Goal: Information Seeking & Learning: Learn about a topic

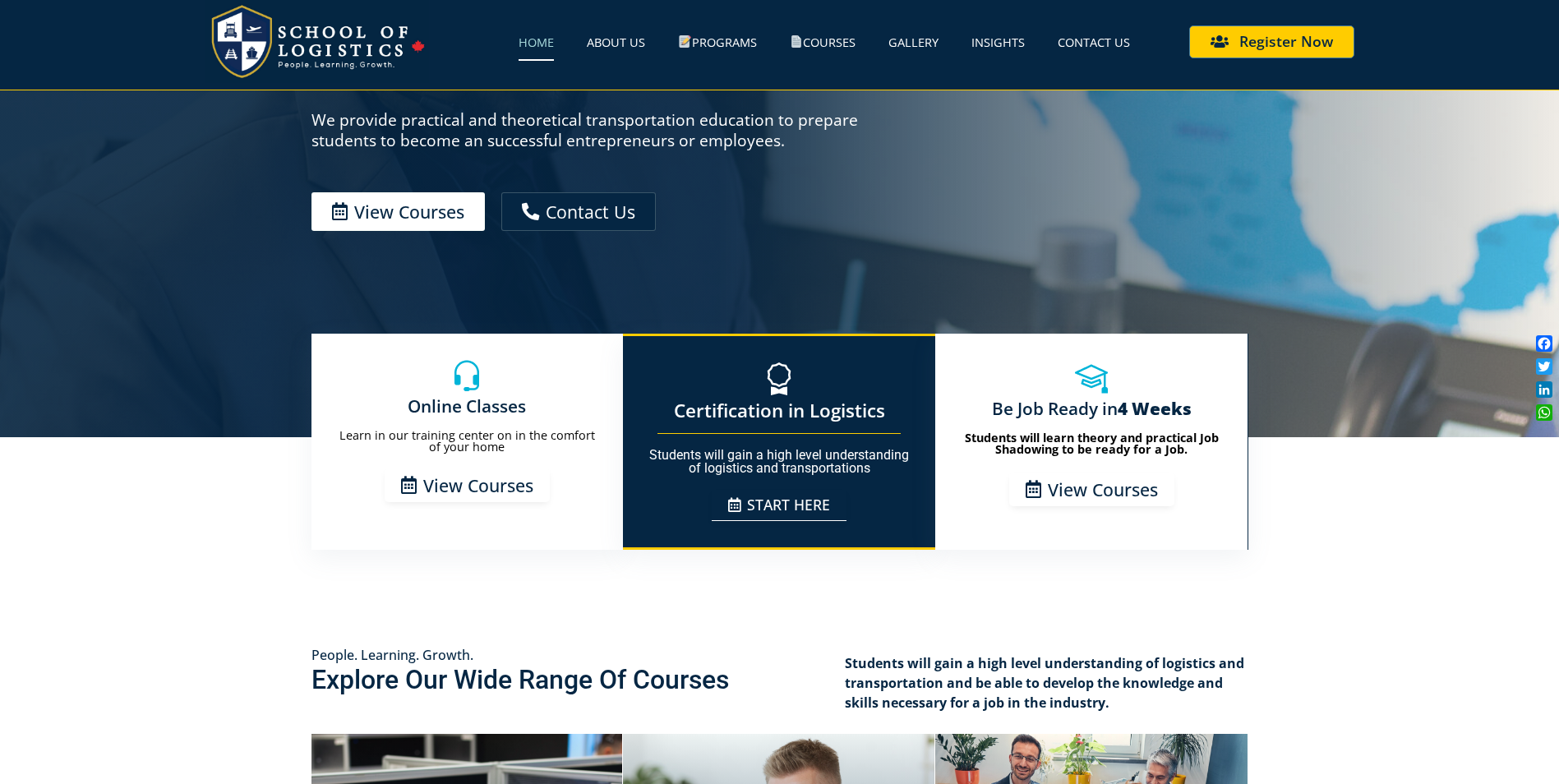
scroll to position [247, 0]
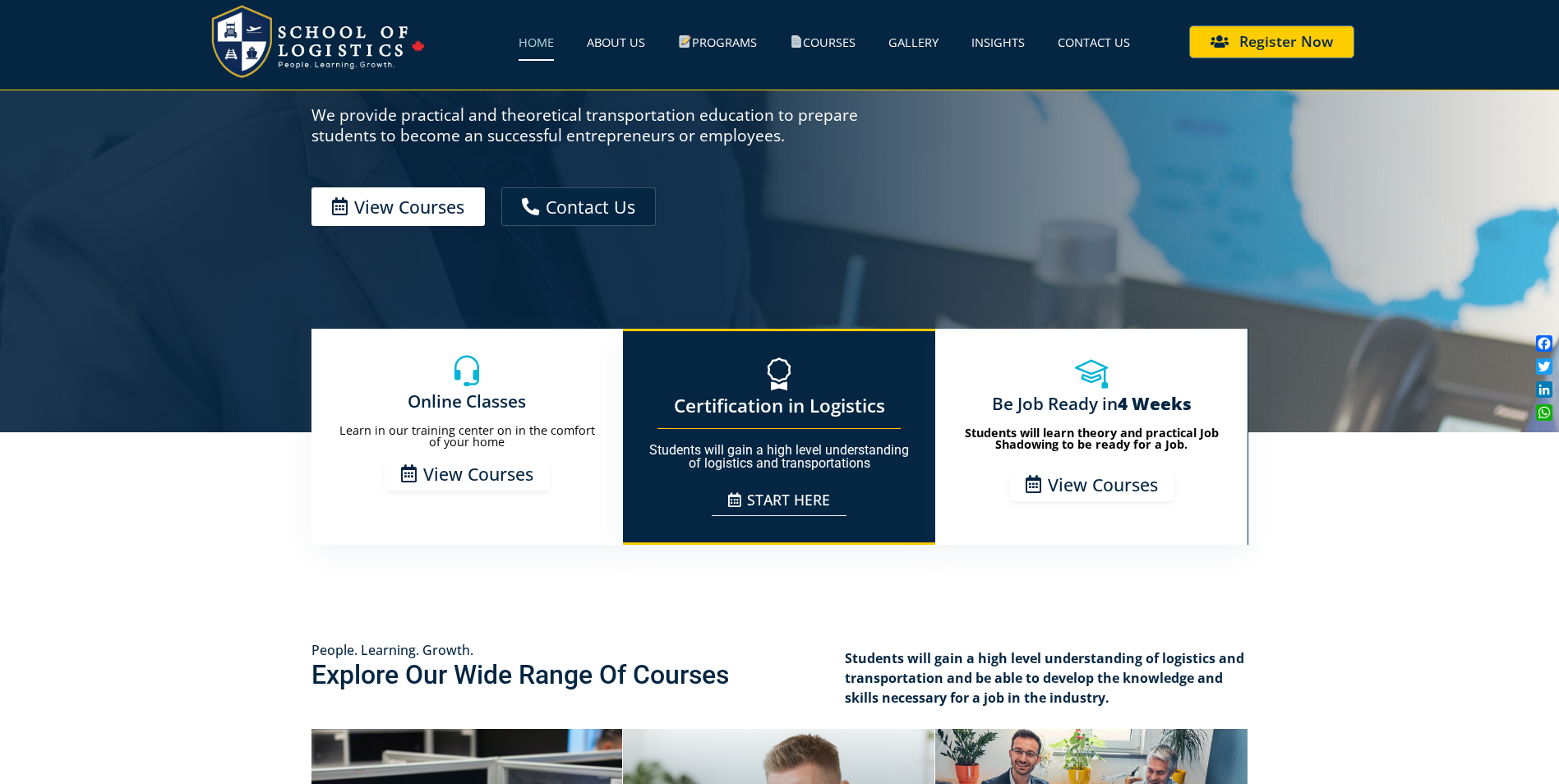
click at [449, 481] on span "View Courses" at bounding box center [478, 473] width 110 height 17
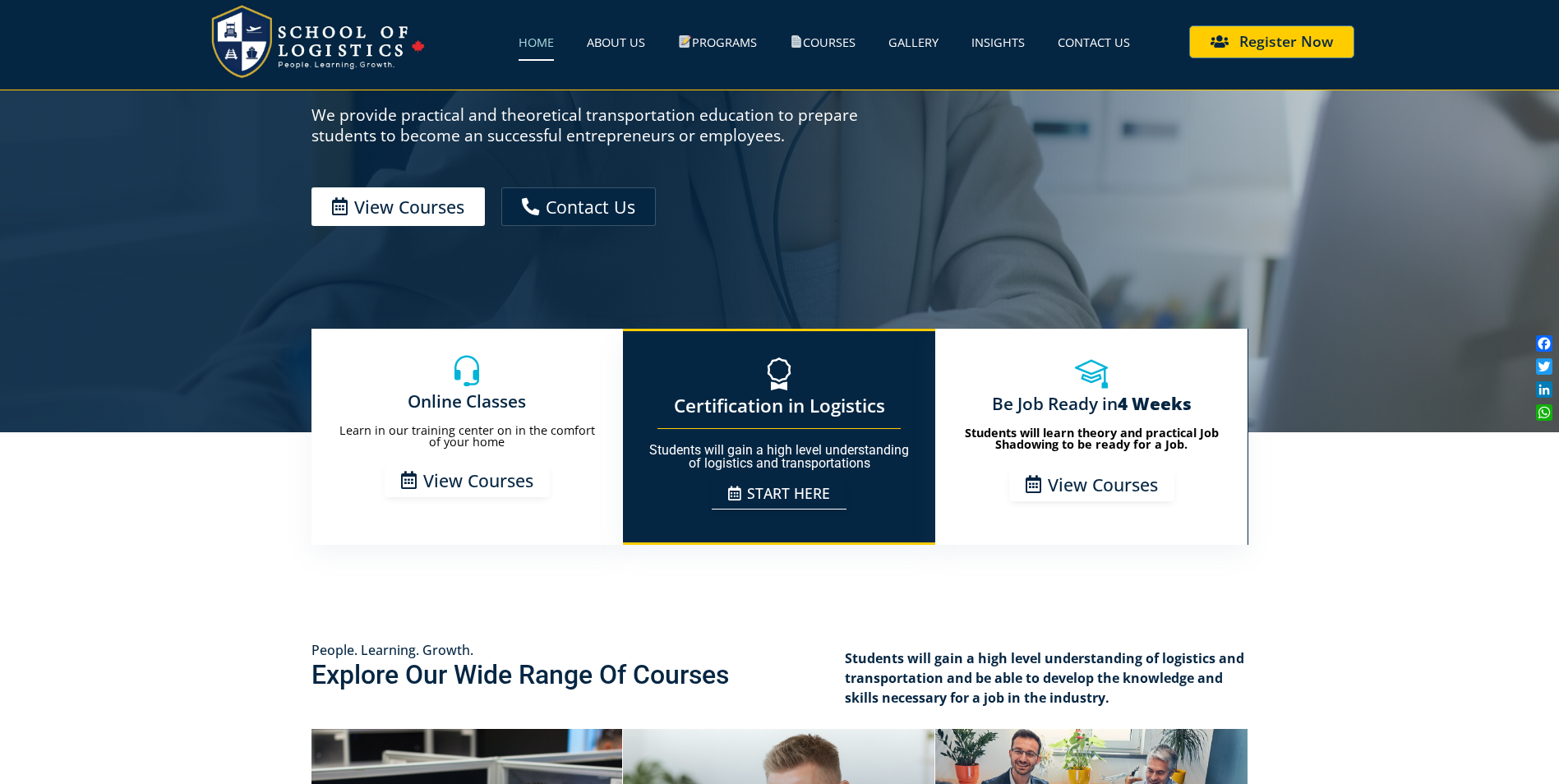
click at [778, 501] on span "START HERE" at bounding box center [789, 493] width 83 height 15
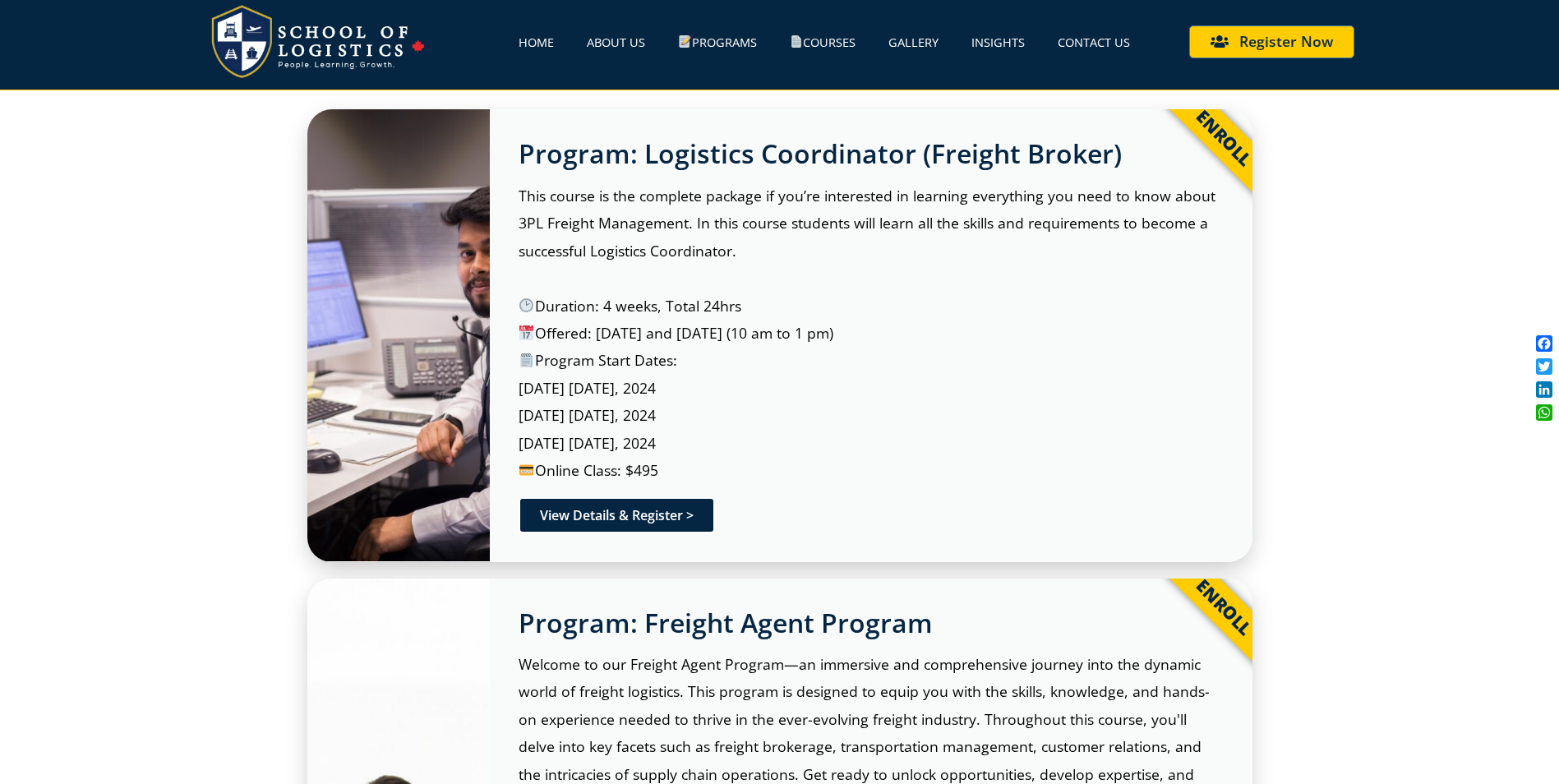
scroll to position [493, 0]
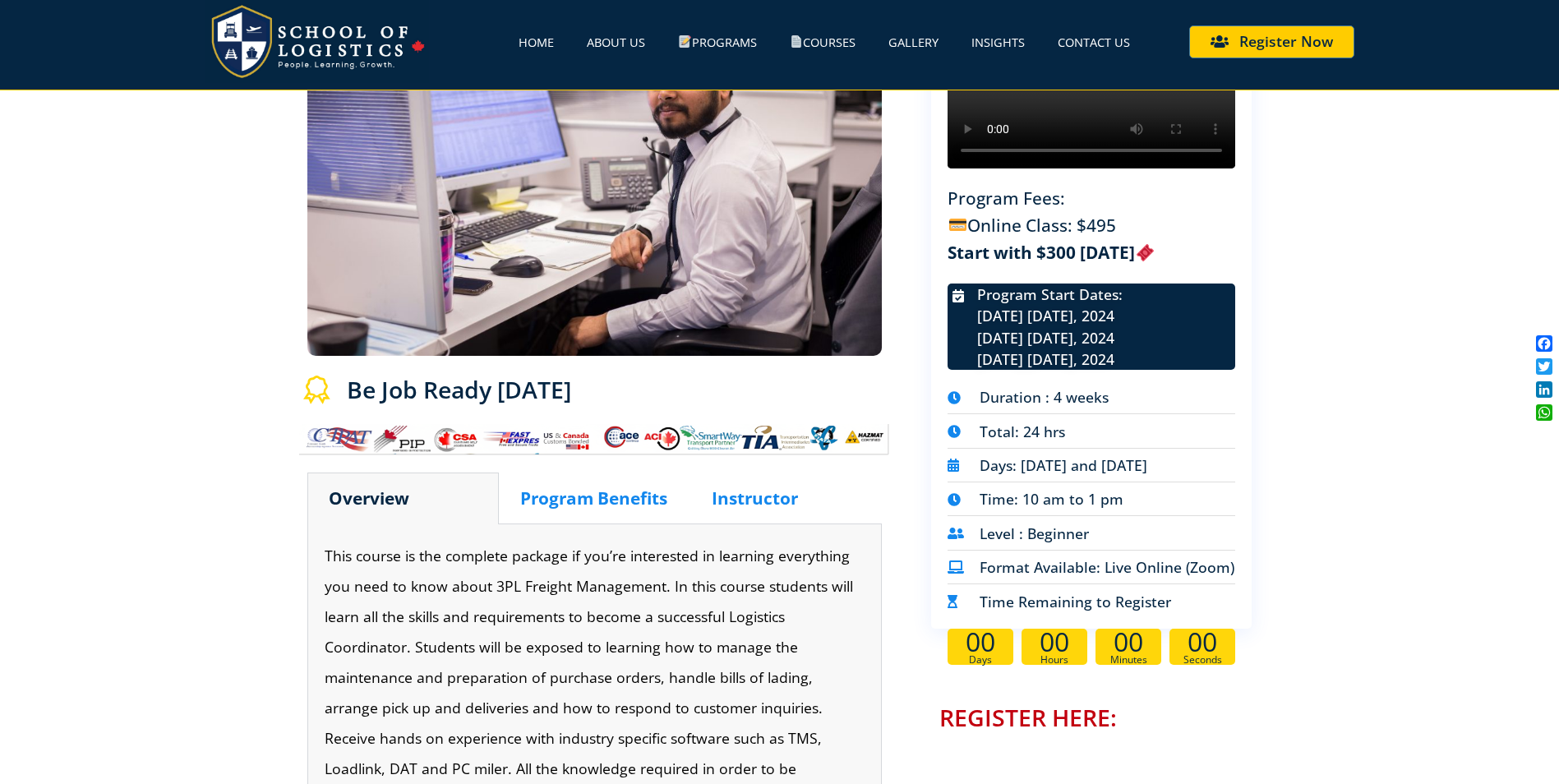
scroll to position [247, 0]
